Goal: Obtain resource: Obtain resource

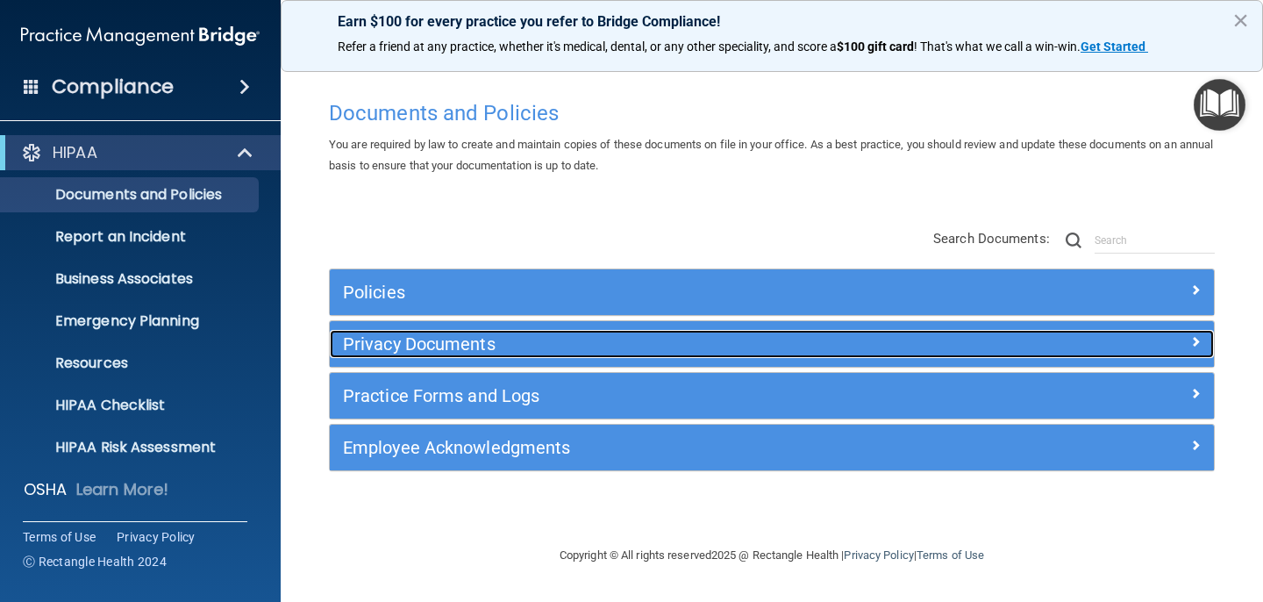
click at [744, 352] on h5 "Privacy Documents" at bounding box center [661, 343] width 637 height 19
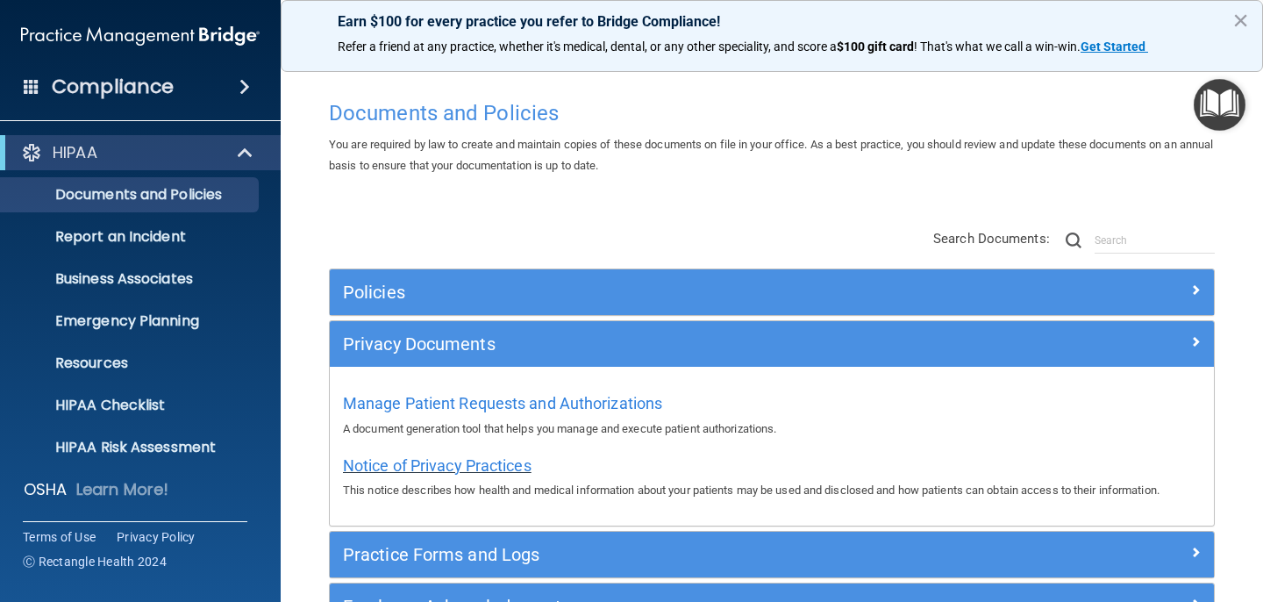
click at [431, 468] on span "Notice of Privacy Practices" at bounding box center [437, 465] width 189 height 18
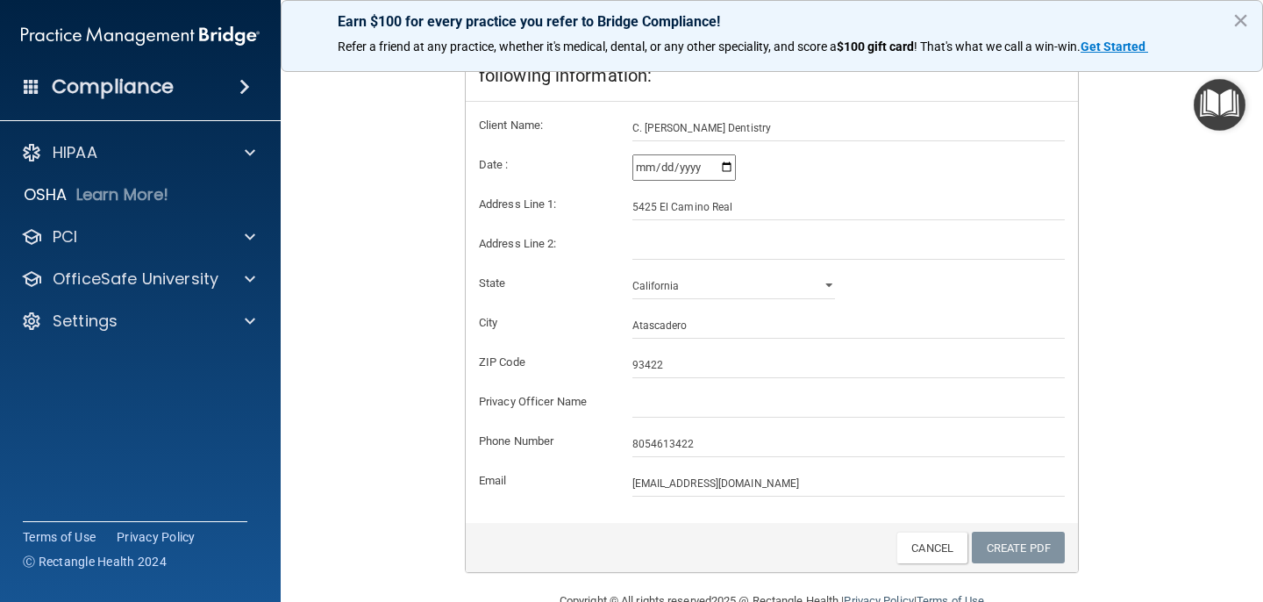
scroll to position [372, 0]
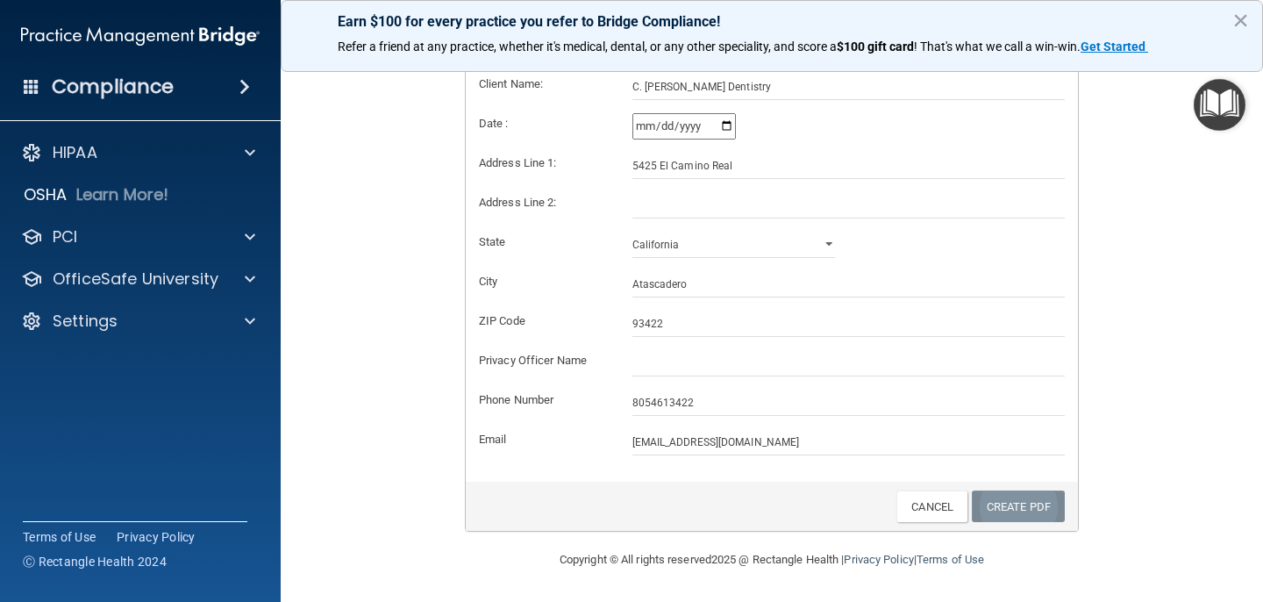
click at [1025, 505] on link "Create PDF" at bounding box center [1018, 506] width 93 height 32
click at [1000, 503] on link "Create PDF" at bounding box center [1018, 506] width 93 height 32
click at [999, 502] on link "Create PDF" at bounding box center [1018, 506] width 93 height 32
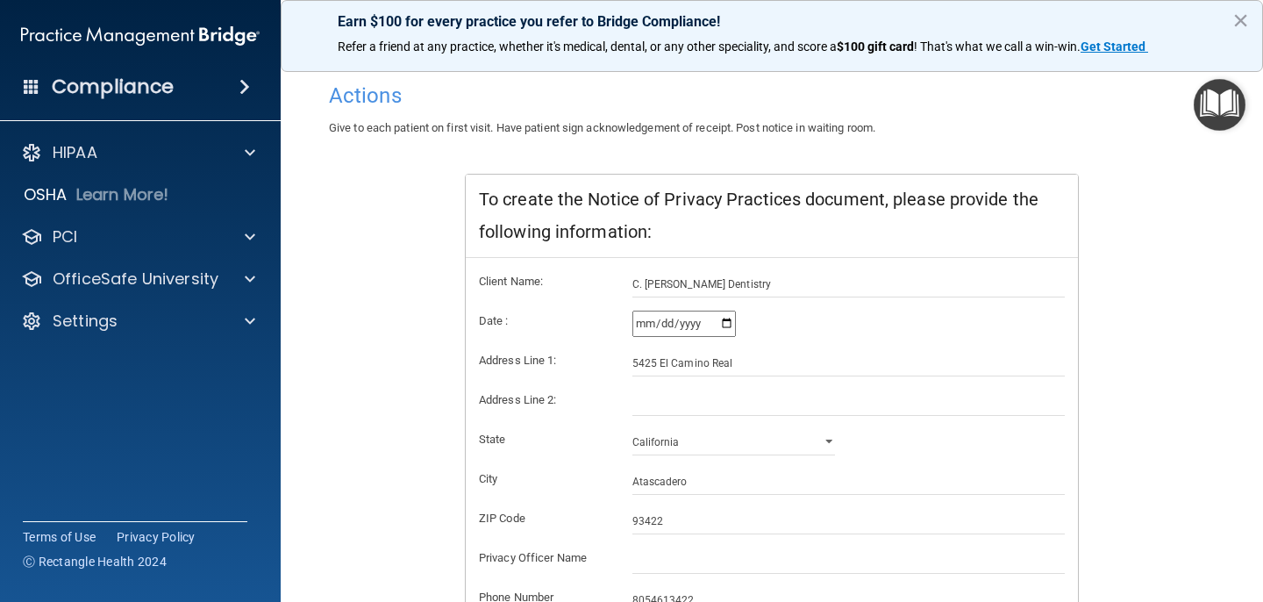
scroll to position [88, 0]
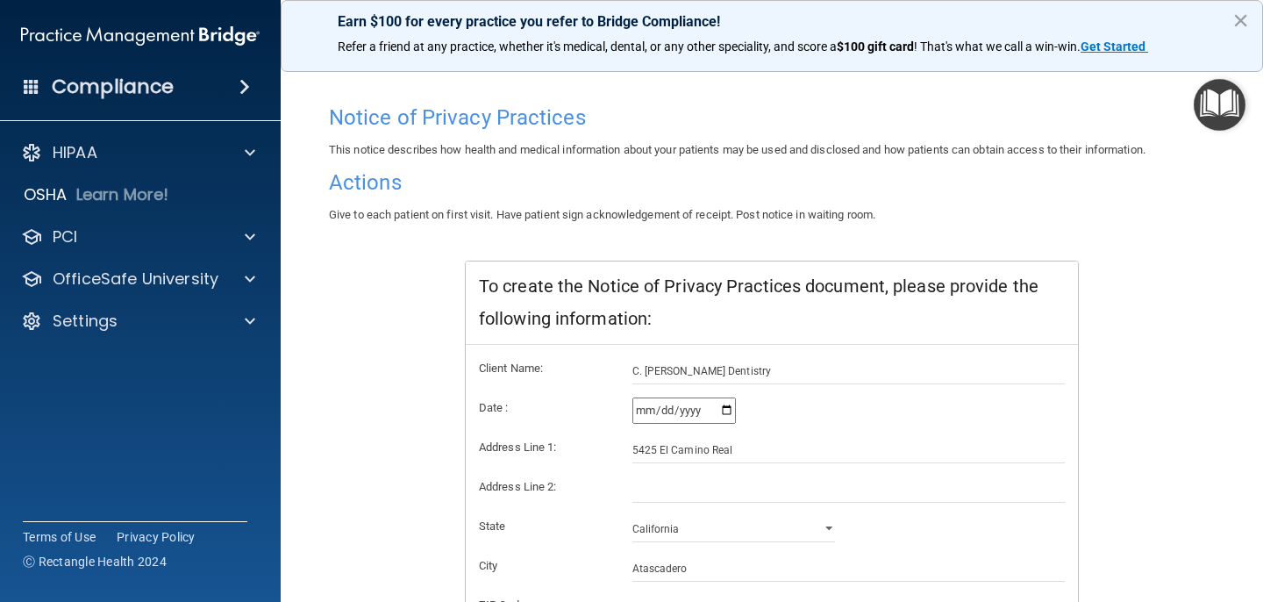
click at [692, 411] on input "2025-09-14" at bounding box center [683, 410] width 103 height 26
click at [730, 410] on input "2025-09-14" at bounding box center [683, 410] width 103 height 26
type input "2025-09-15"
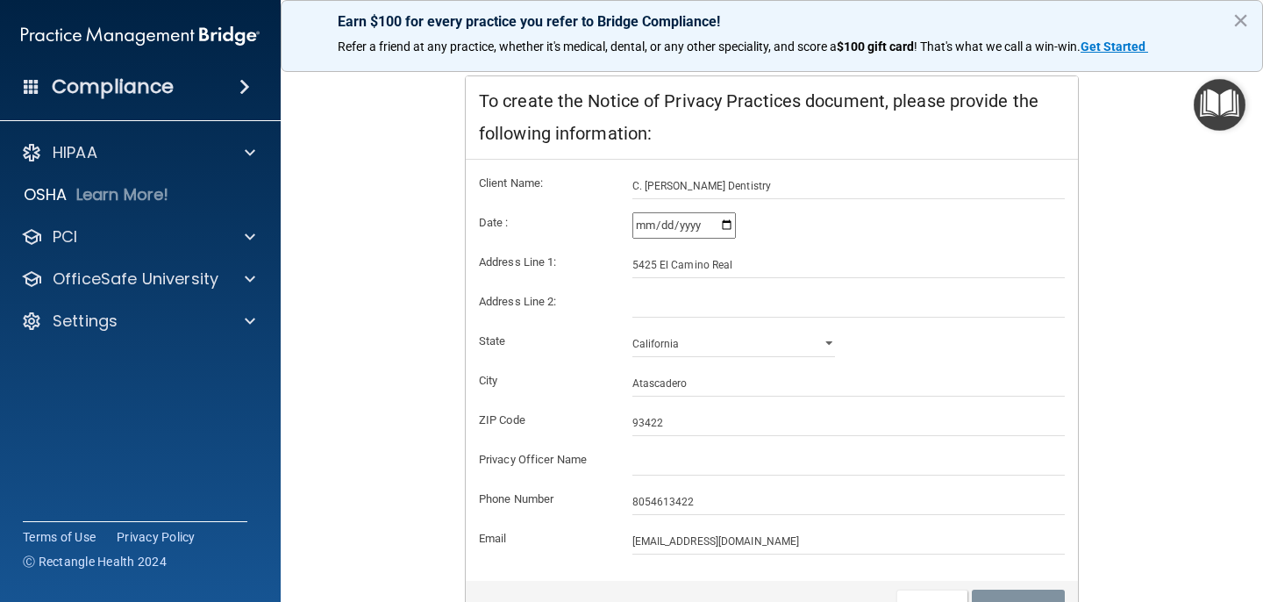
scroll to position [271, 0]
click at [747, 189] on input "C. [PERSON_NAME] Dentistry" at bounding box center [848, 188] width 433 height 26
type input "C"
type input "CK Farr Dentistry"
click at [741, 268] on input "5425 El Camino Real" at bounding box center [848, 266] width 433 height 26
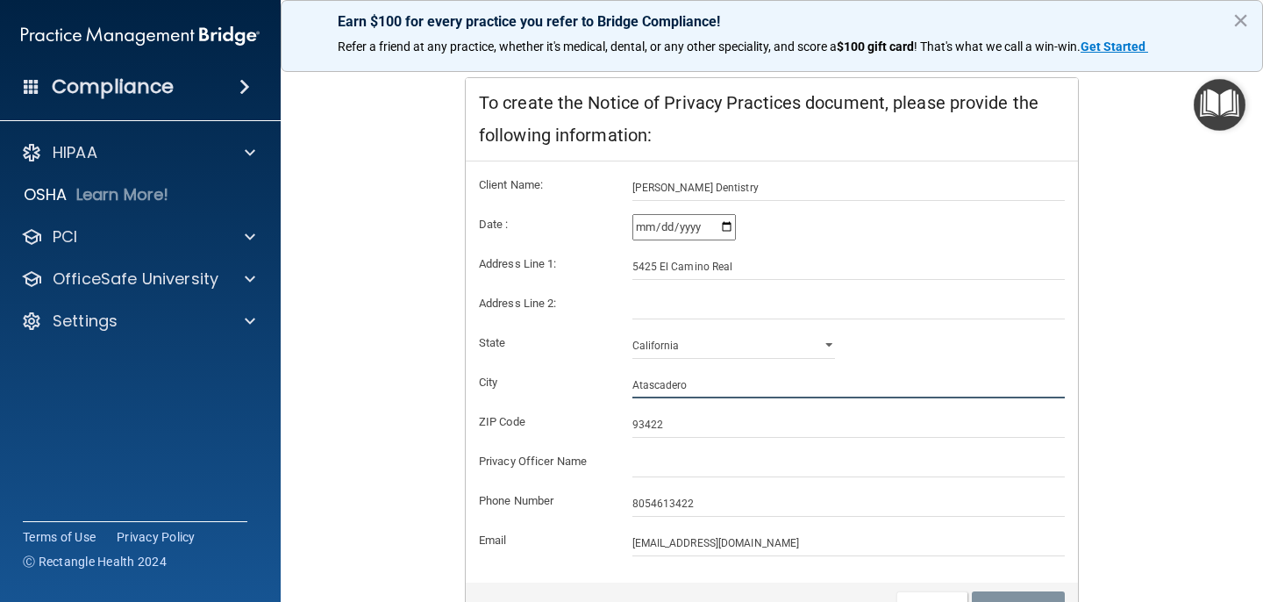
click at [695, 392] on input "Atascadero" at bounding box center [848, 385] width 433 height 26
click at [683, 418] on input "93422" at bounding box center [848, 424] width 433 height 26
type input "93422"
click at [727, 501] on input "8054613422" at bounding box center [848, 503] width 433 height 26
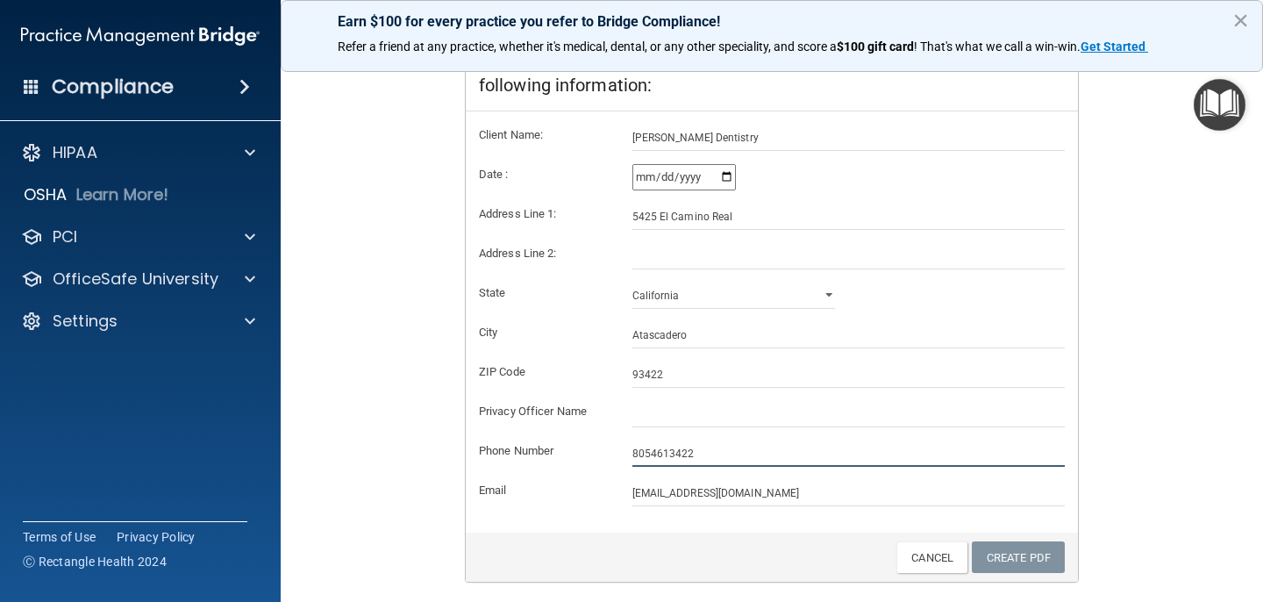
scroll to position [322, 0]
click at [712, 488] on input "[EMAIL_ADDRESS][DOMAIN_NAME]" at bounding box center [848, 492] width 433 height 26
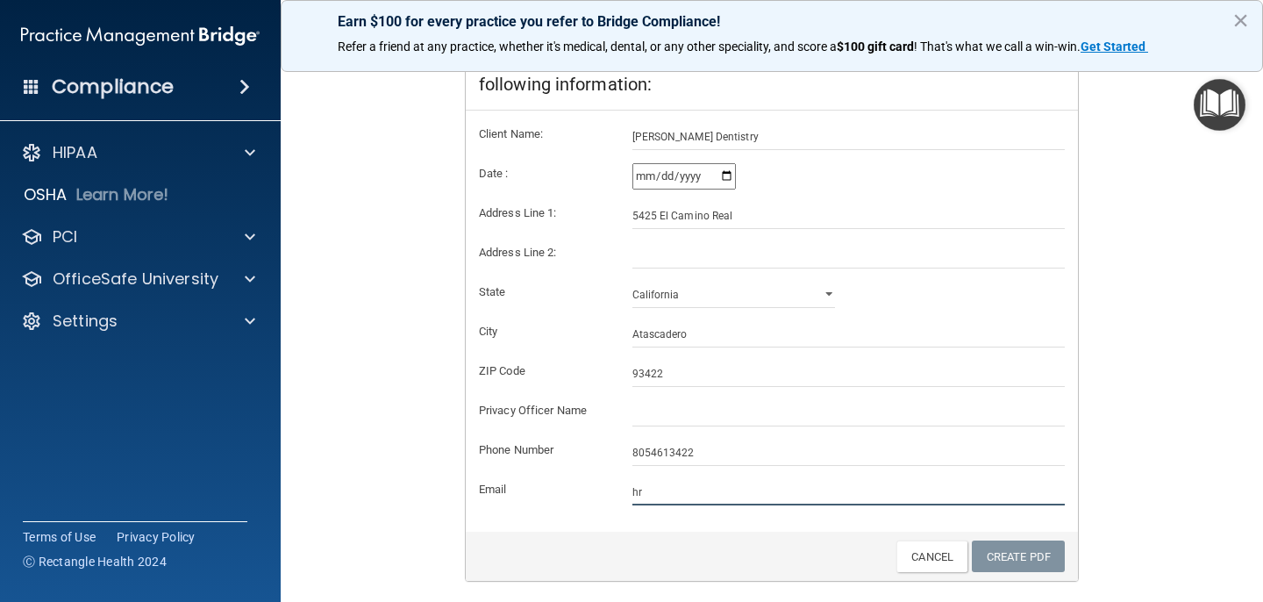
type input "h"
type input "[EMAIL_ADDRESS][DOMAIN_NAME]"
click at [1020, 555] on link "Create PDF" at bounding box center [1018, 556] width 93 height 32
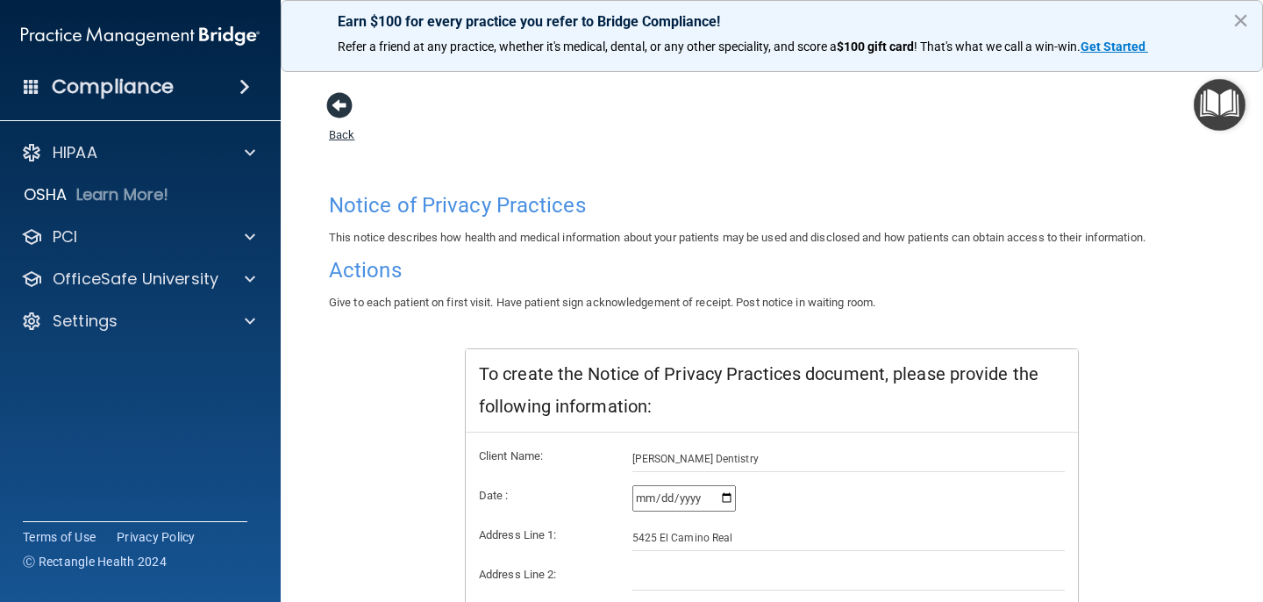
click at [339, 134] on link "Back" at bounding box center [341, 124] width 25 height 34
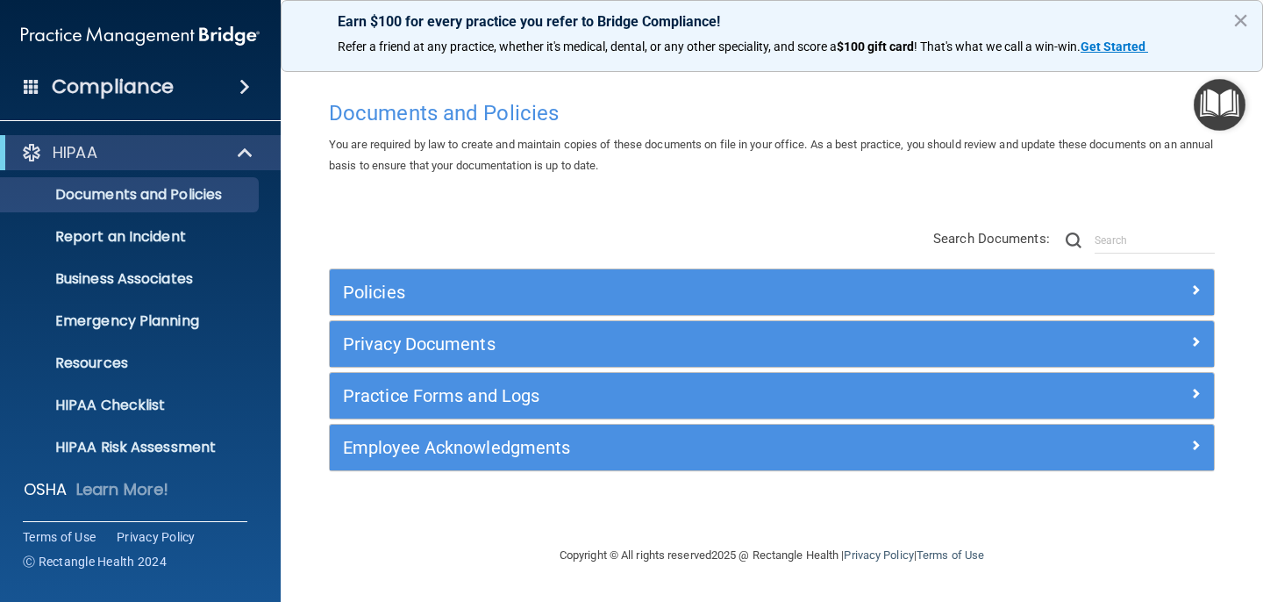
scroll to position [126, 0]
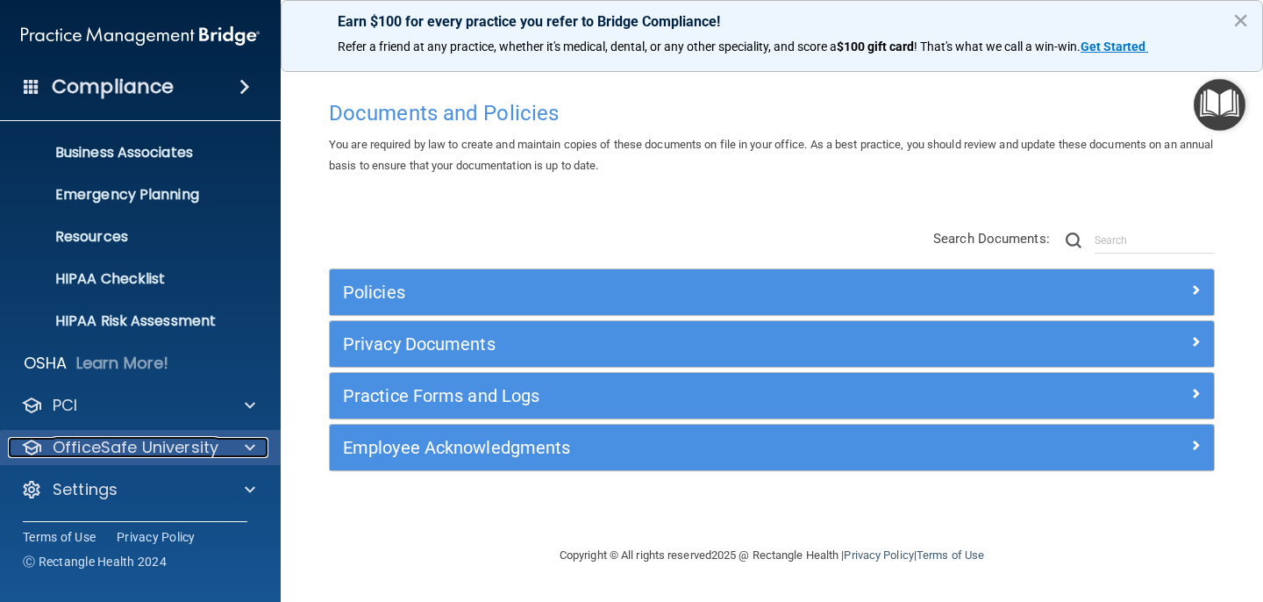
click at [91, 438] on p "OfficeSafe University" at bounding box center [136, 447] width 166 height 21
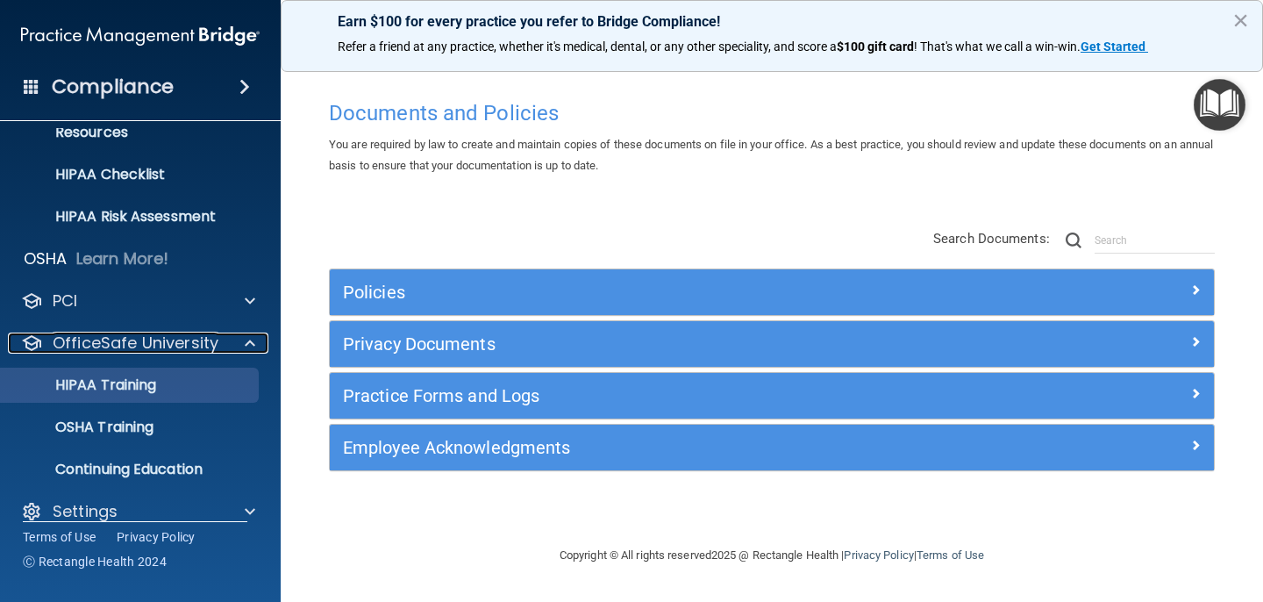
scroll to position [252, 0]
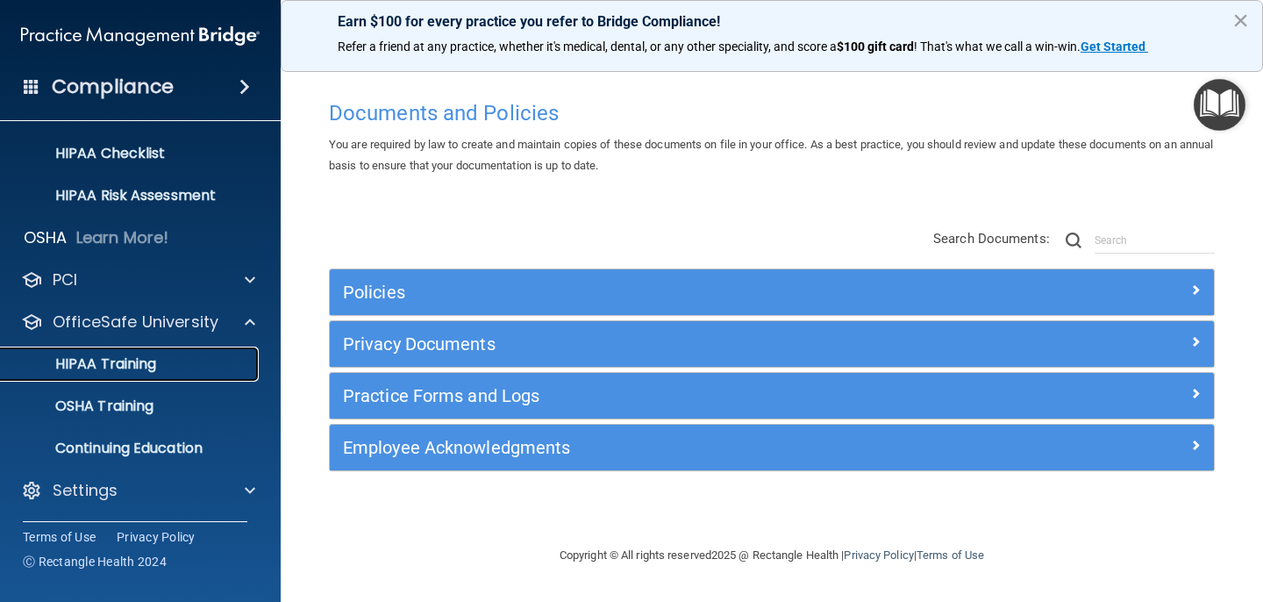
click at [180, 360] on div "HIPAA Training" at bounding box center [130, 364] width 239 height 18
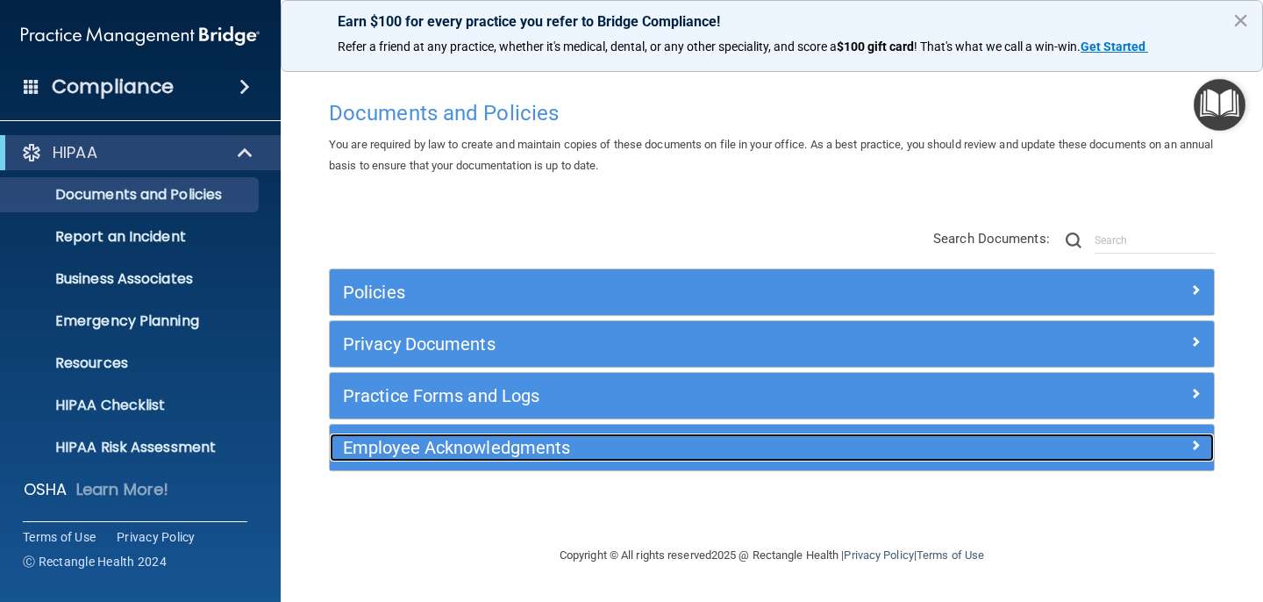
click at [471, 443] on h5 "Employee Acknowledgments" at bounding box center [661, 447] width 637 height 19
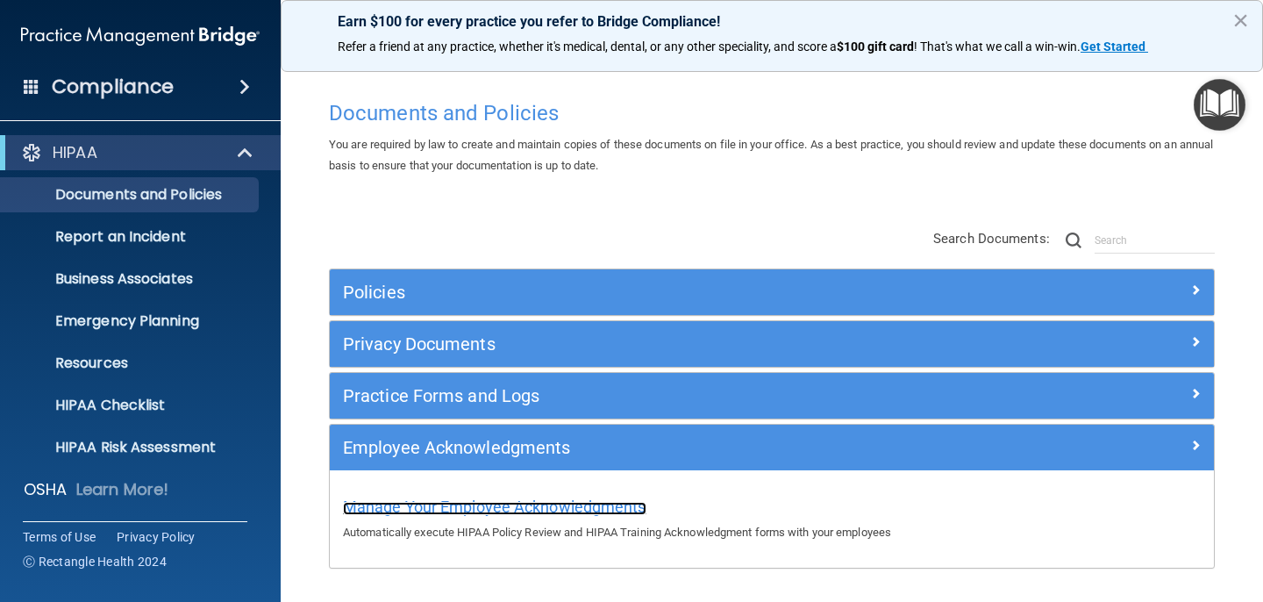
click at [467, 503] on span "Manage Your Employee Acknowledgments" at bounding box center [494, 506] width 303 height 18
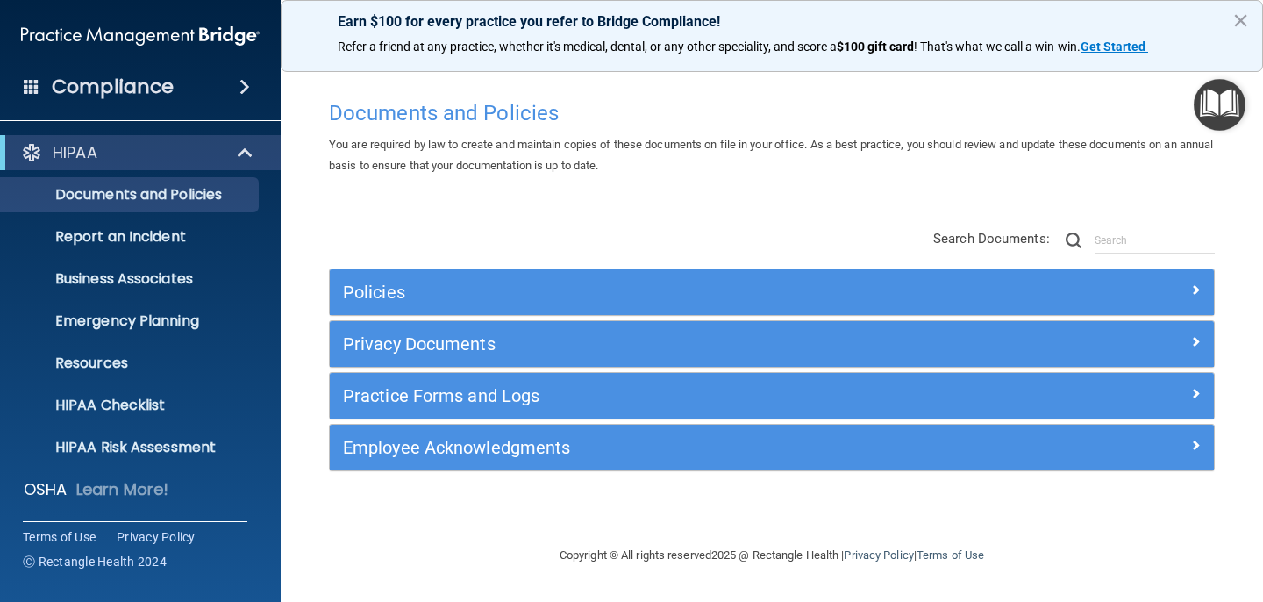
drag, startPoint x: 1237, startPoint y: 18, endPoint x: 1237, endPoint y: 6, distance: 11.4
click at [1237, 17] on button "×" at bounding box center [1240, 20] width 17 height 28
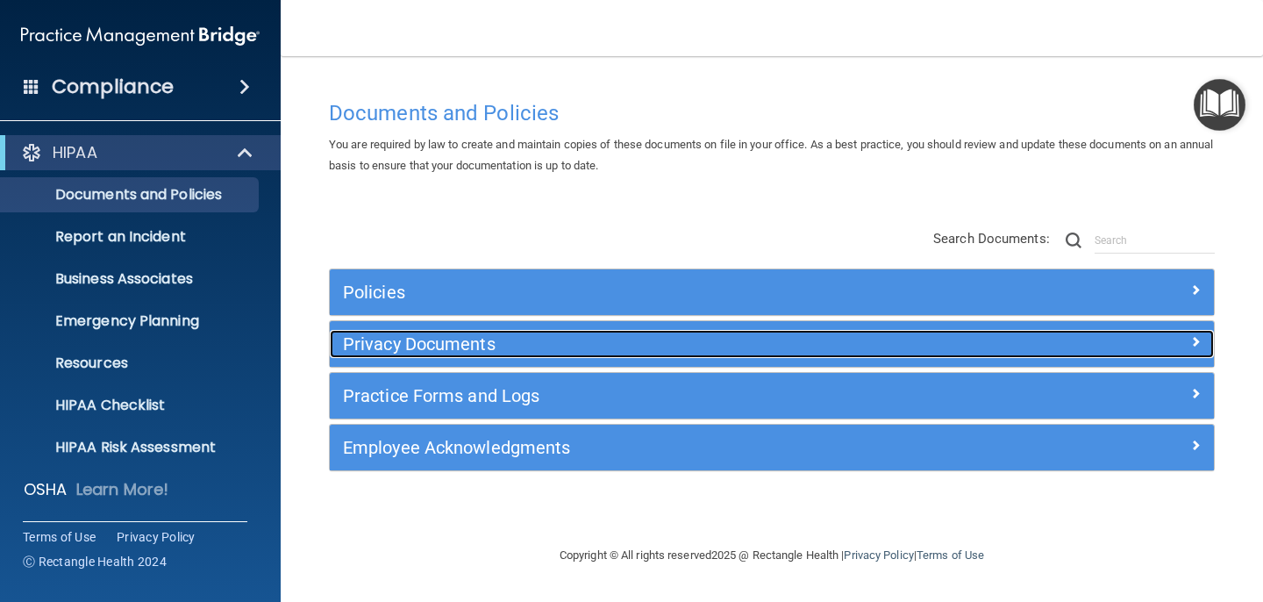
click at [480, 343] on h5 "Privacy Documents" at bounding box center [661, 343] width 637 height 19
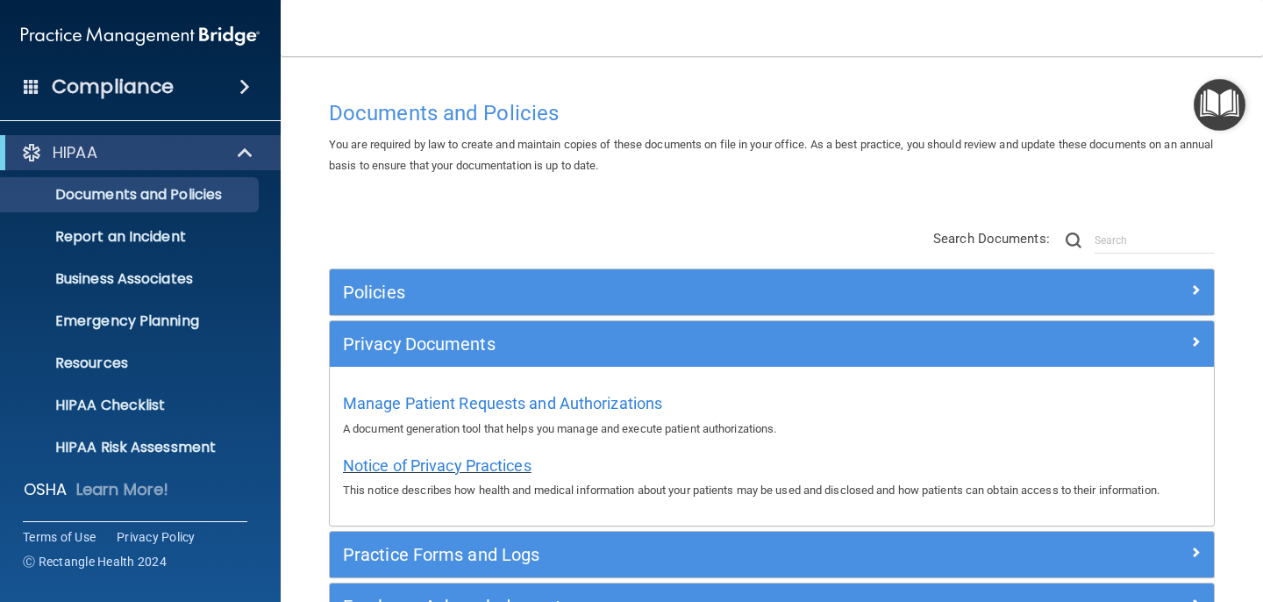
click at [416, 466] on span "Notice of Privacy Practices" at bounding box center [437, 465] width 189 height 18
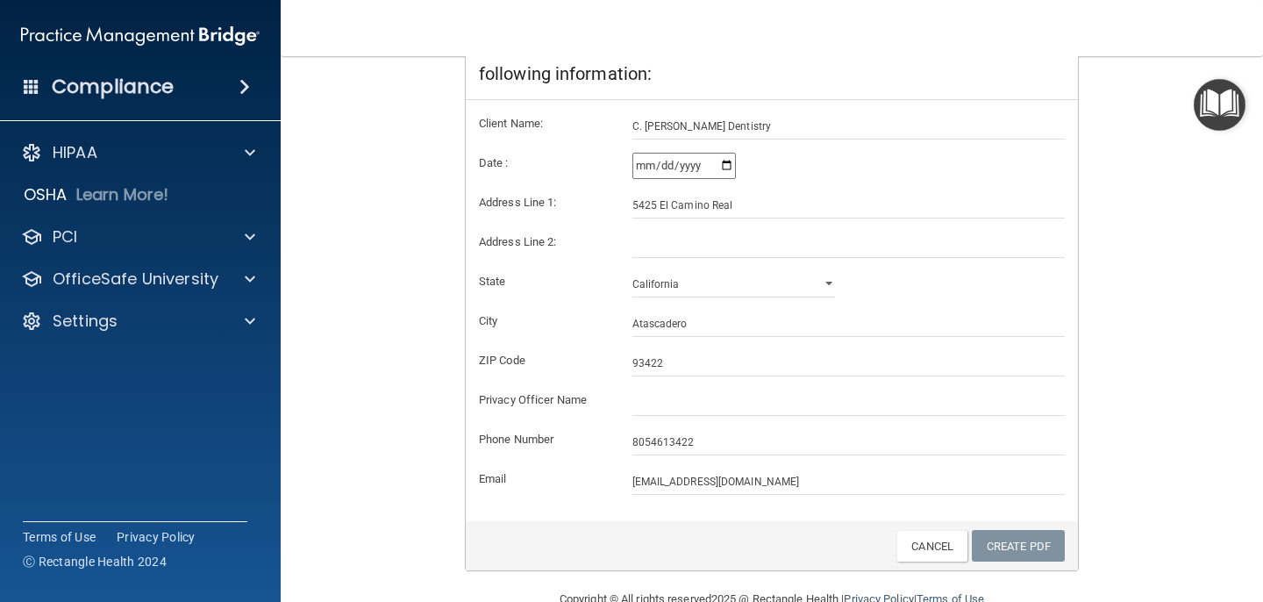
scroll to position [372, 0]
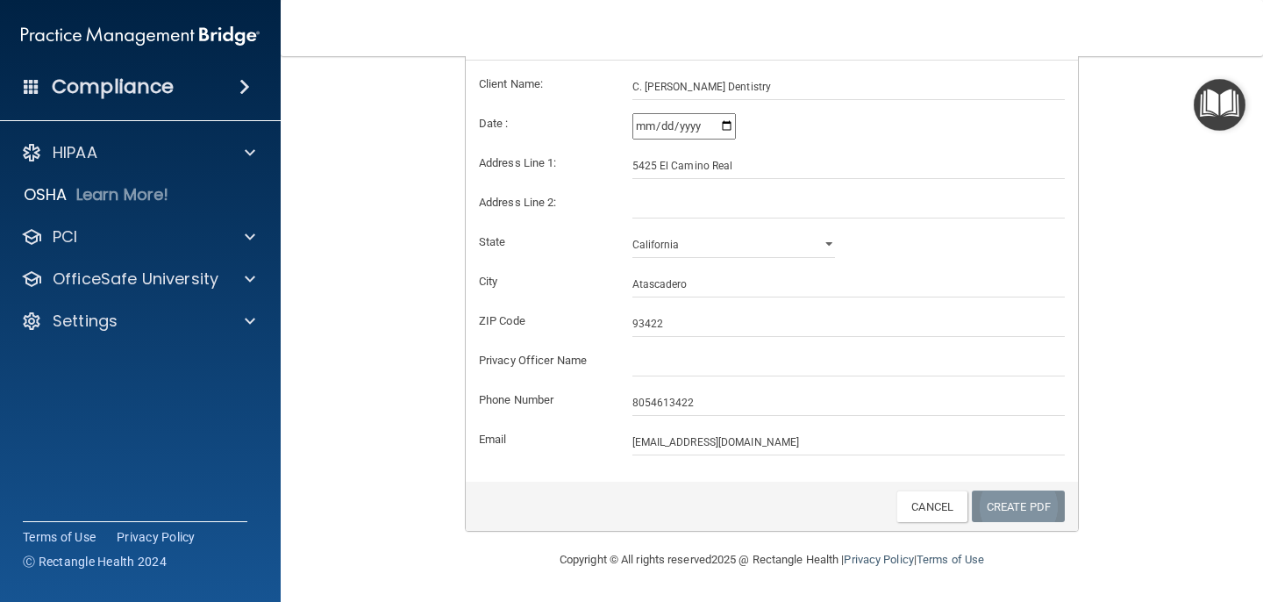
click at [1009, 506] on link "Create PDF" at bounding box center [1018, 506] width 93 height 32
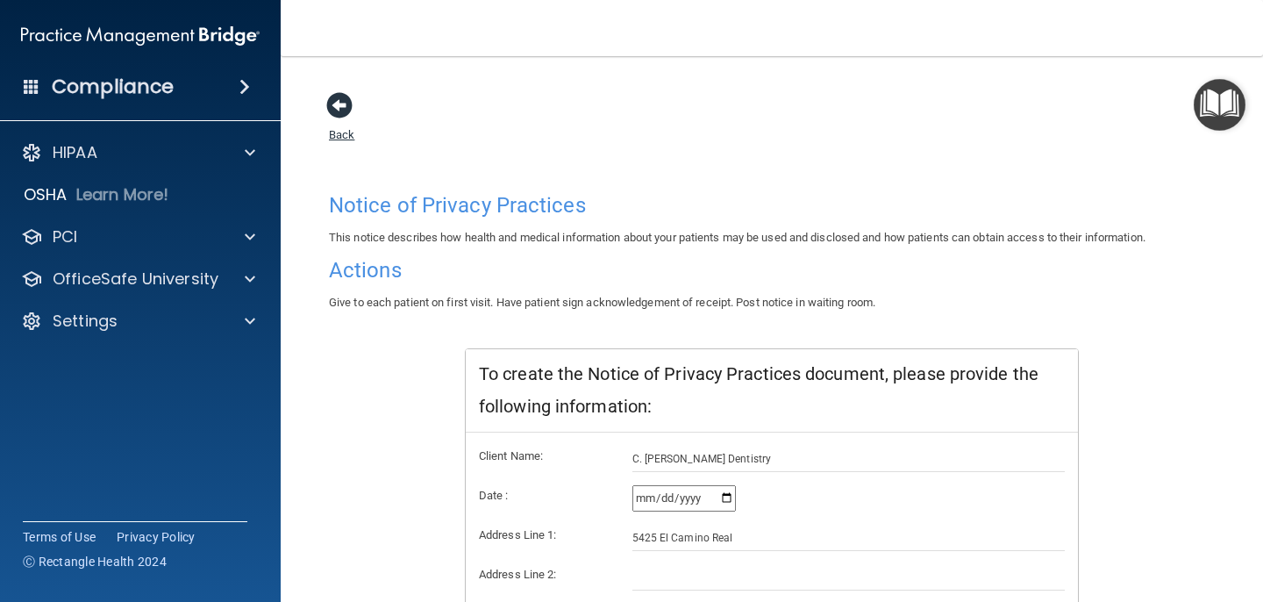
click at [342, 103] on span at bounding box center [339, 105] width 26 height 26
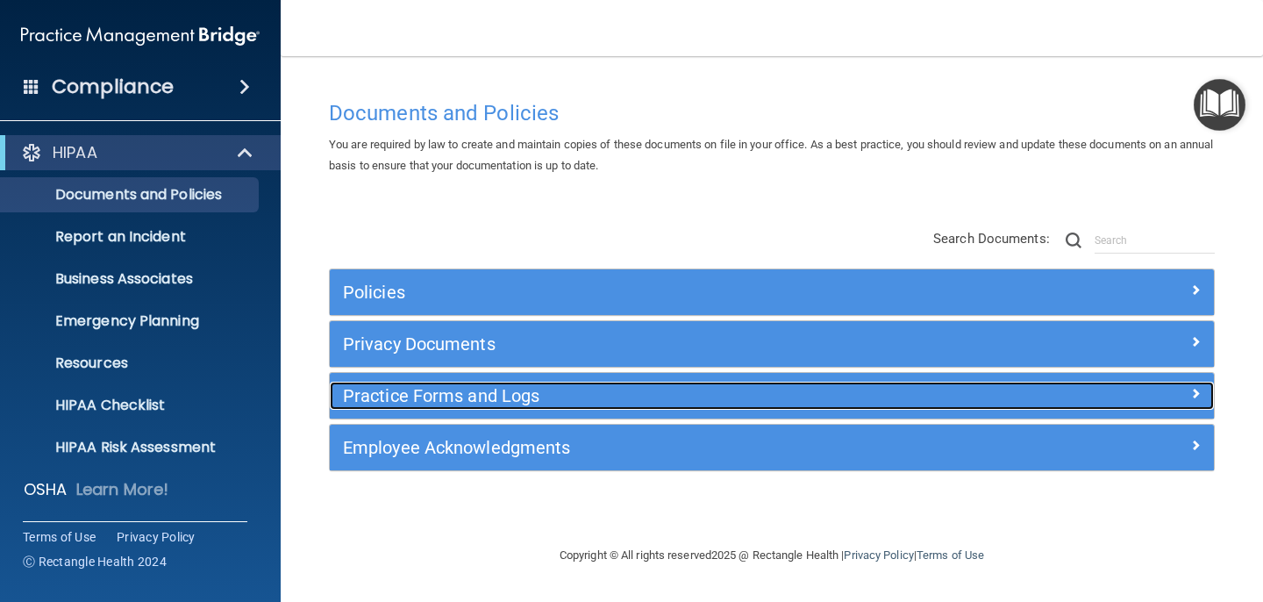
click at [523, 392] on h5 "Practice Forms and Logs" at bounding box center [661, 395] width 637 height 19
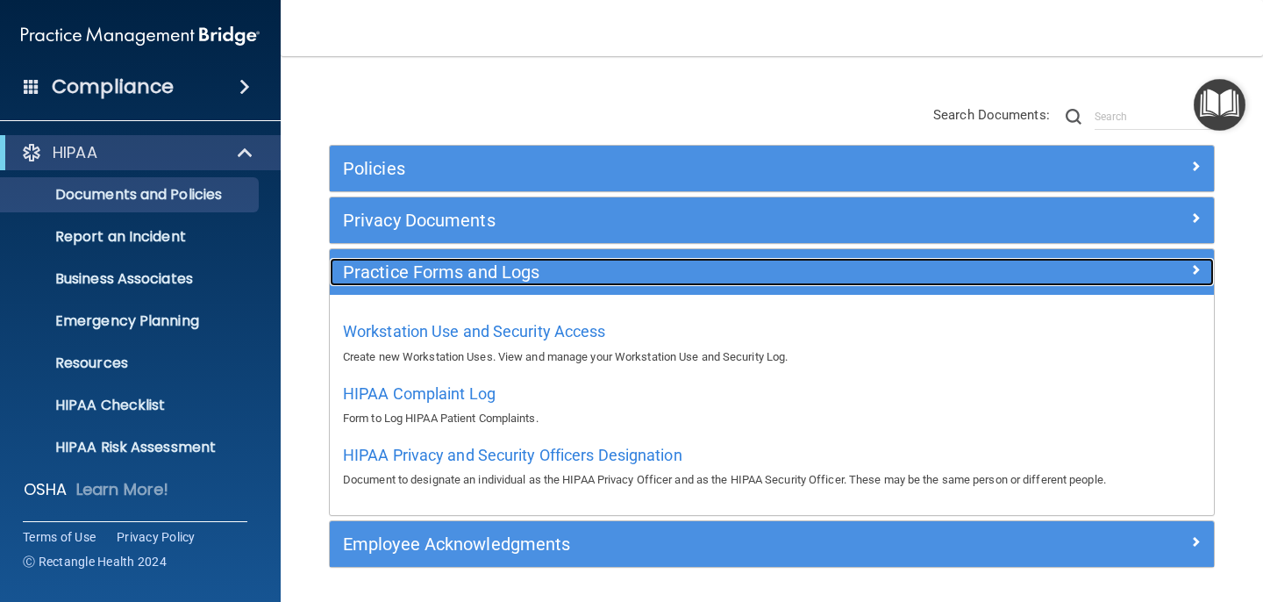
scroll to position [121, 0]
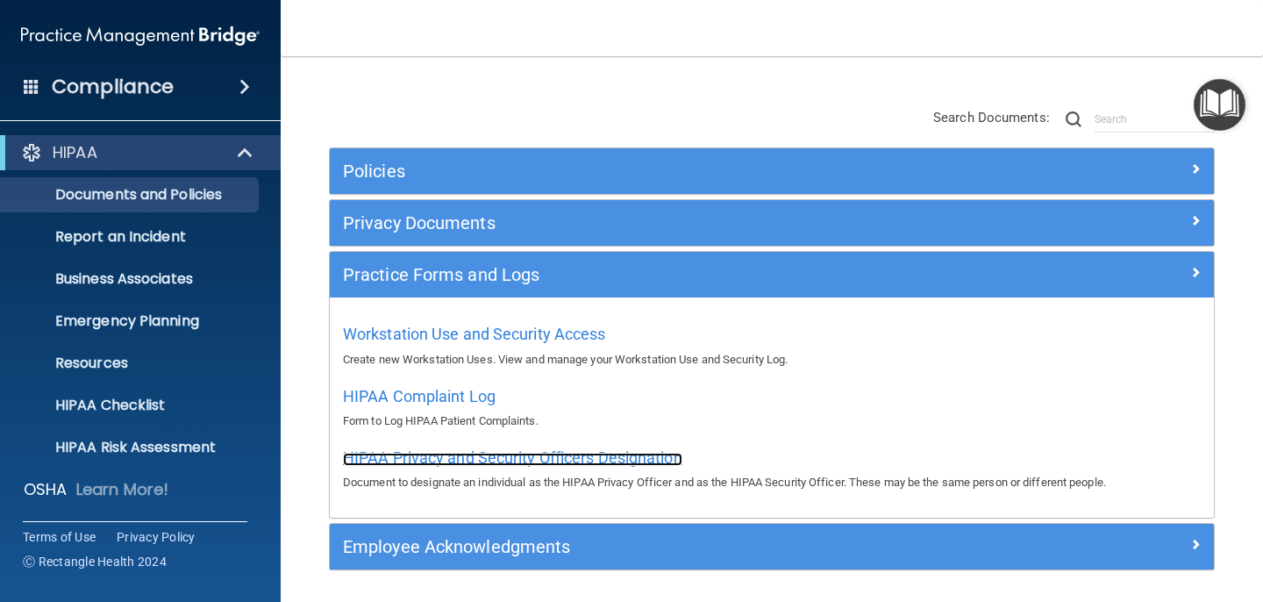
click at [539, 462] on span "HIPAA Privacy and Security Officers Designation" at bounding box center [512, 457] width 339 height 18
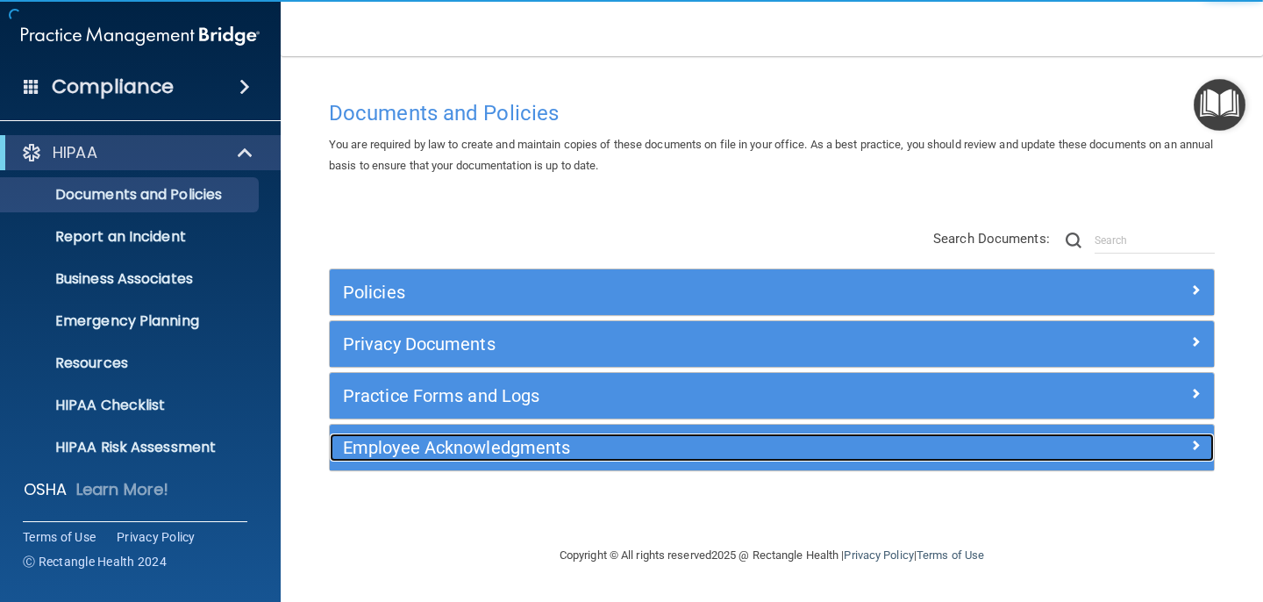
click at [446, 442] on h5 "Employee Acknowledgments" at bounding box center [661, 447] width 637 height 19
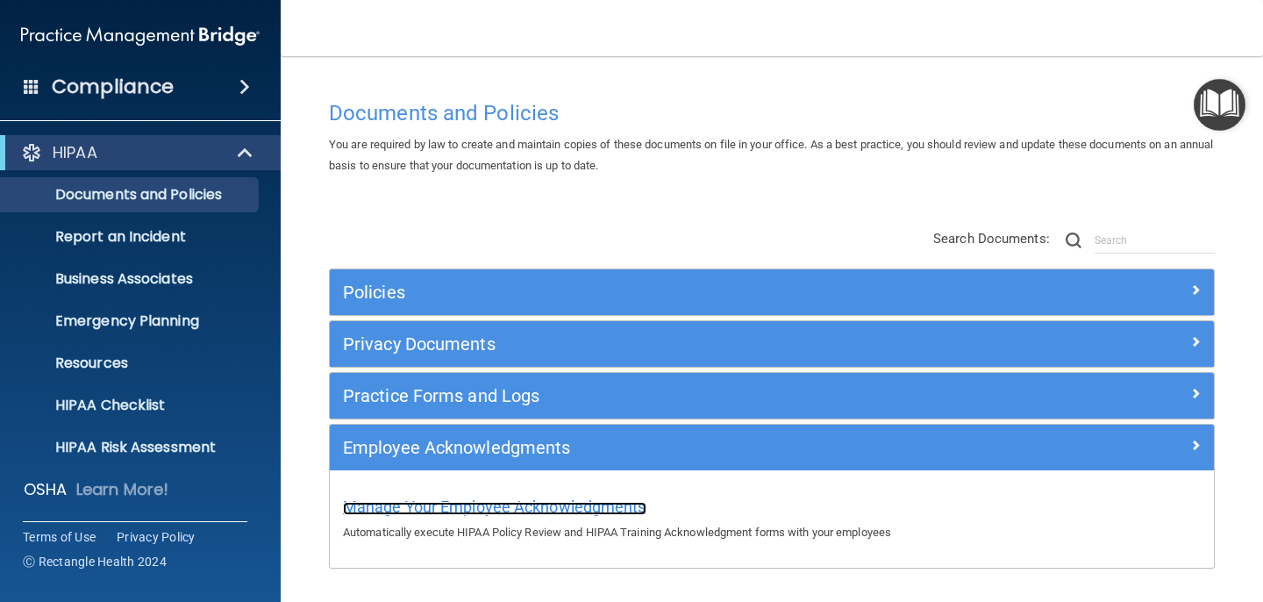
click at [462, 509] on span "Manage Your Employee Acknowledgments" at bounding box center [494, 506] width 303 height 18
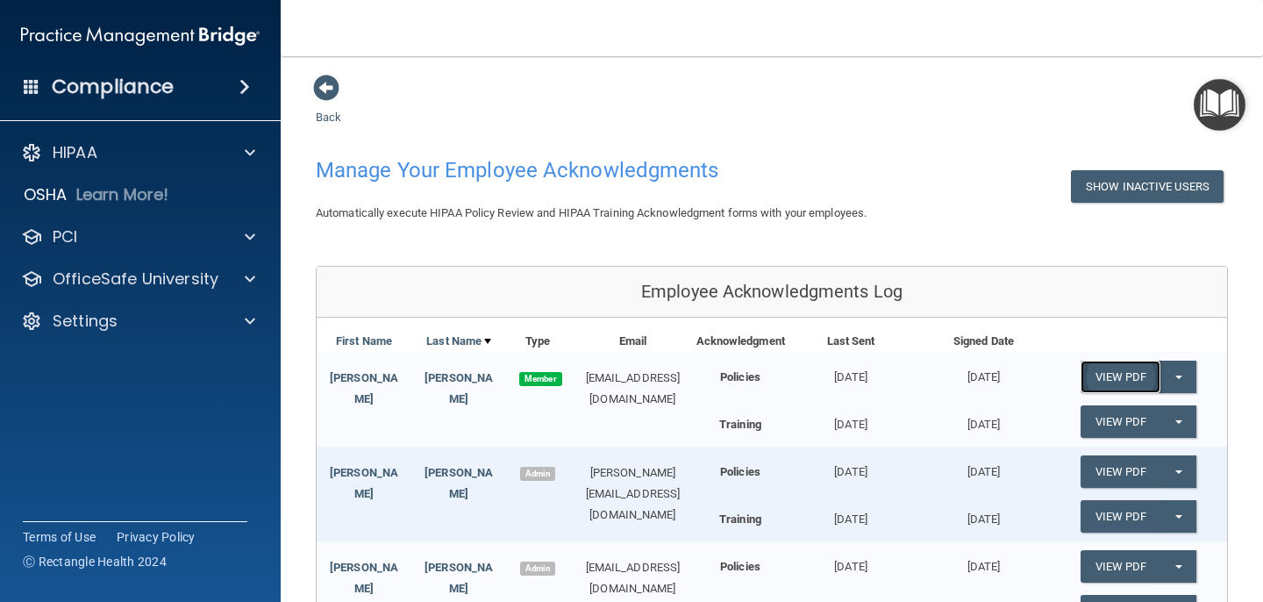
click at [1123, 374] on link "View PDF" at bounding box center [1120, 376] width 81 height 32
click at [1105, 424] on link "View PDF" at bounding box center [1120, 421] width 81 height 32
click at [1128, 381] on link "View PDF" at bounding box center [1120, 376] width 81 height 32
click at [1111, 421] on link "View PDF" at bounding box center [1120, 421] width 81 height 32
click at [1098, 378] on link "View PDF" at bounding box center [1120, 376] width 81 height 32
